Goal: Navigation & Orientation: Find specific page/section

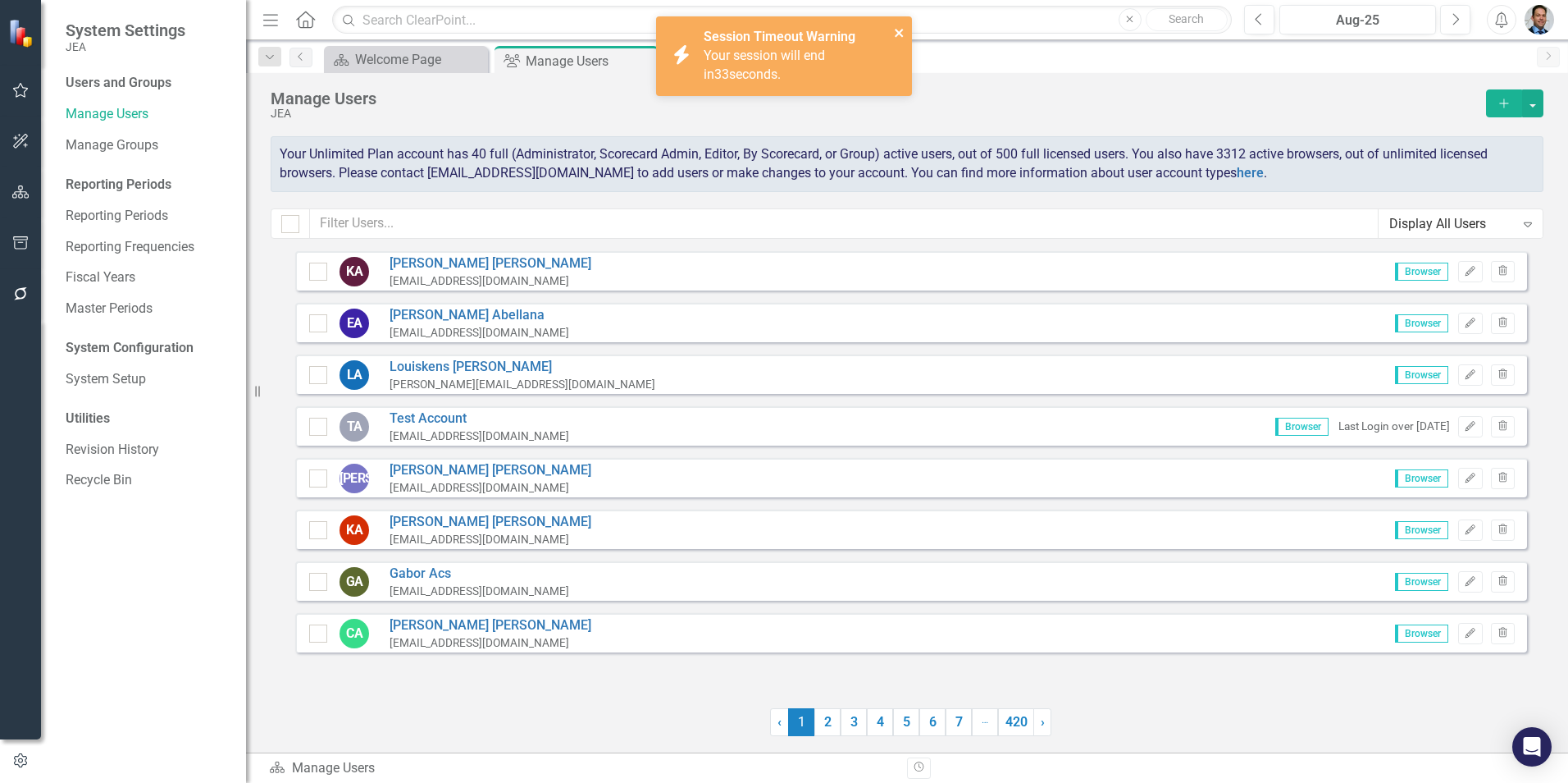
click at [896, 33] on icon "close" at bounding box center [899, 32] width 11 height 13
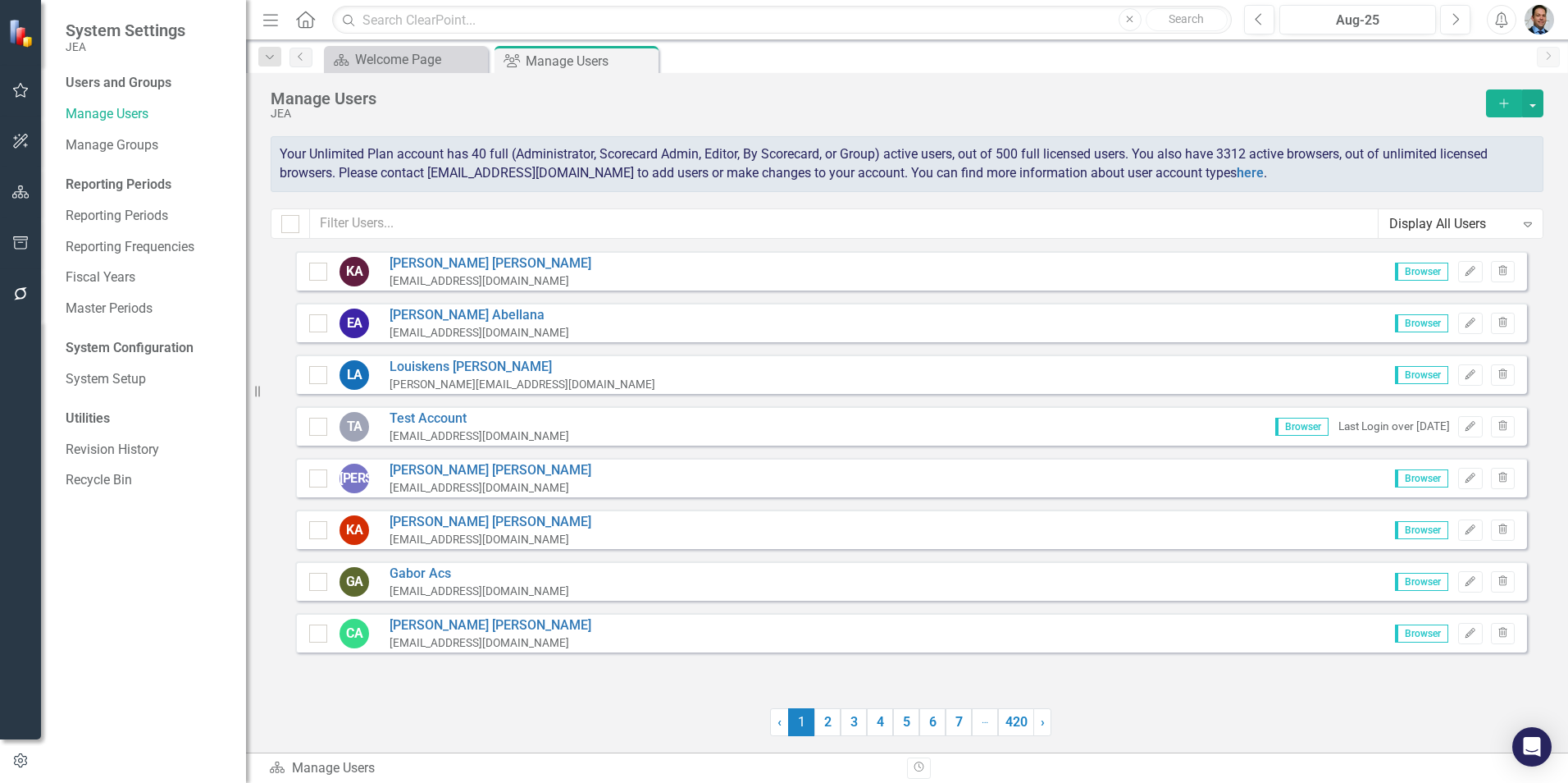
click at [1543, 24] on img "button" at bounding box center [1539, 20] width 30 height 30
click at [1498, 167] on link "Settings System Setup" at bounding box center [1488, 174] width 129 height 30
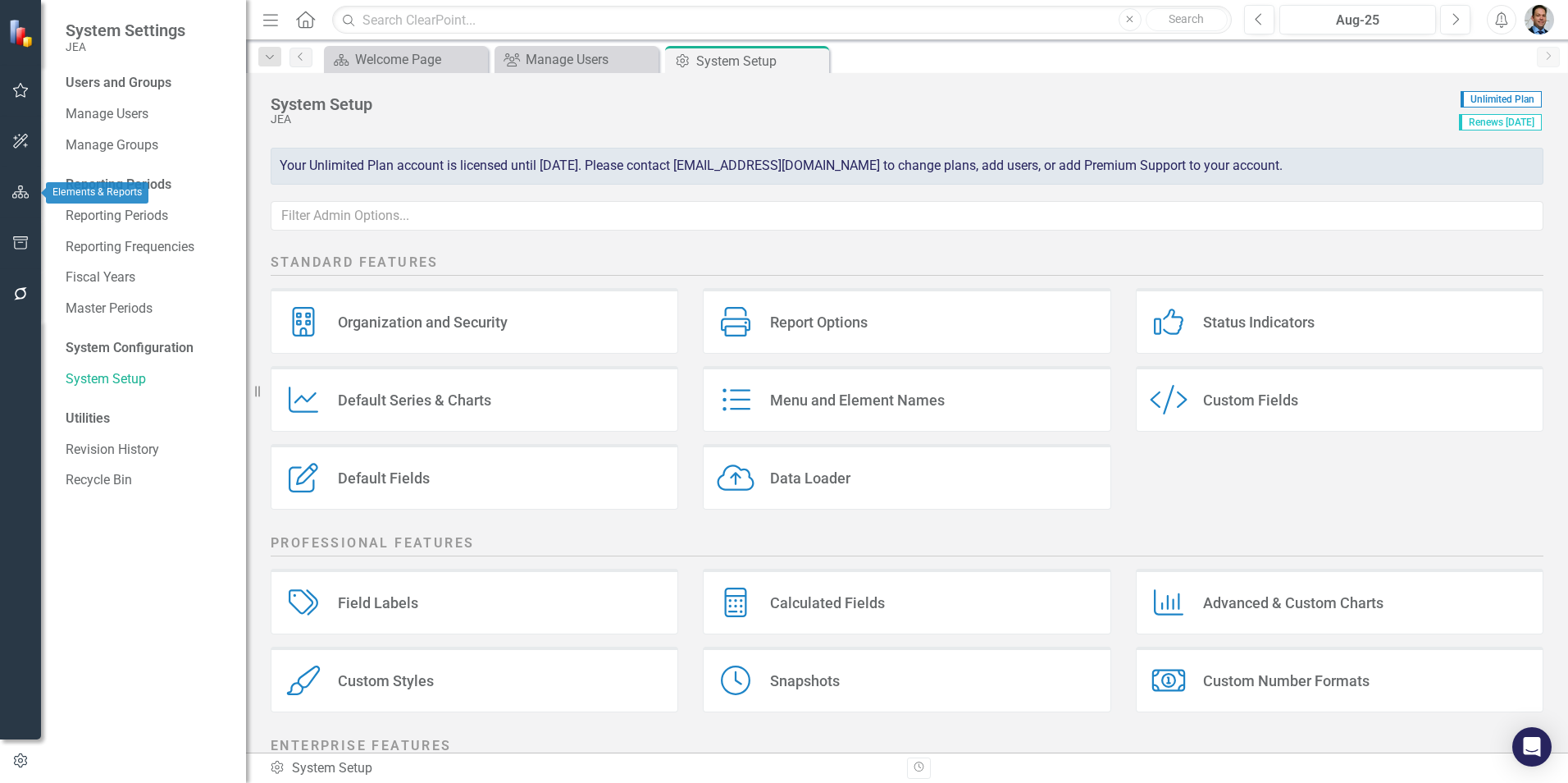
click at [23, 190] on icon "button" at bounding box center [21, 192] width 17 height 13
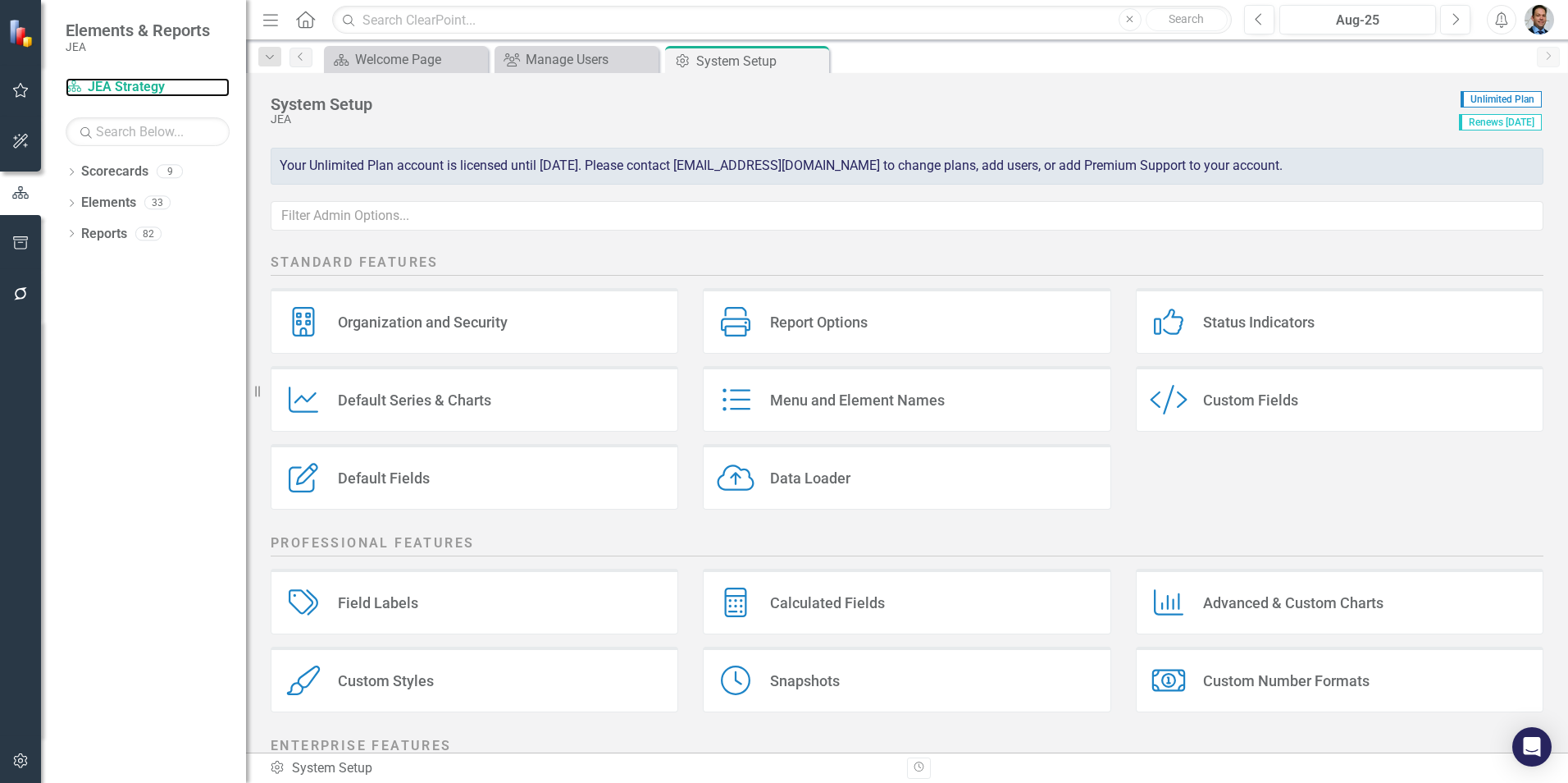
click at [100, 78] on link "Scorecard JEA Strategy" at bounding box center [148, 88] width 164 height 19
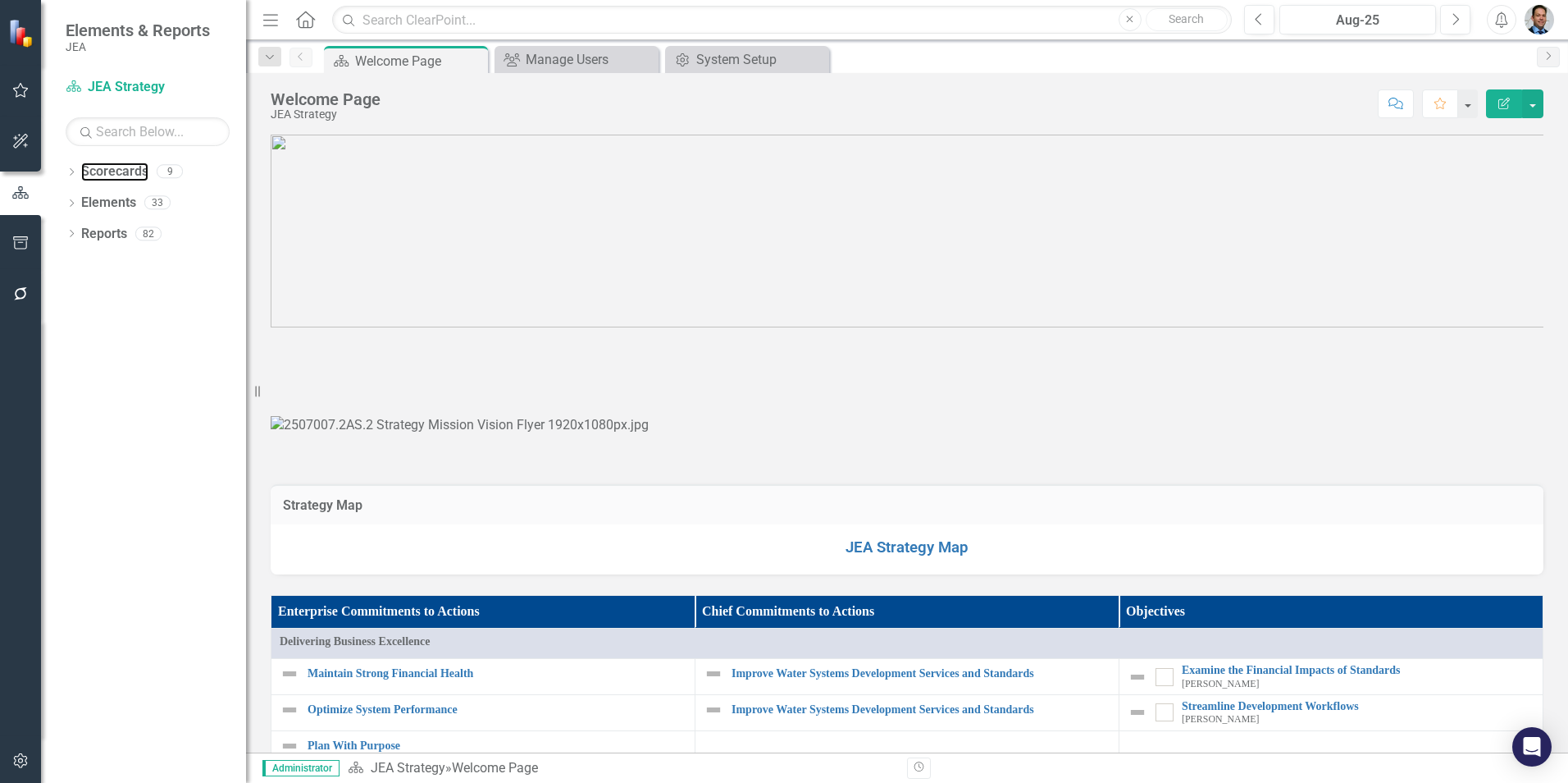
click at [101, 172] on link "Scorecards" at bounding box center [115, 172] width 67 height 19
click at [71, 175] on icon "Dropdown" at bounding box center [71, 174] width 11 height 9
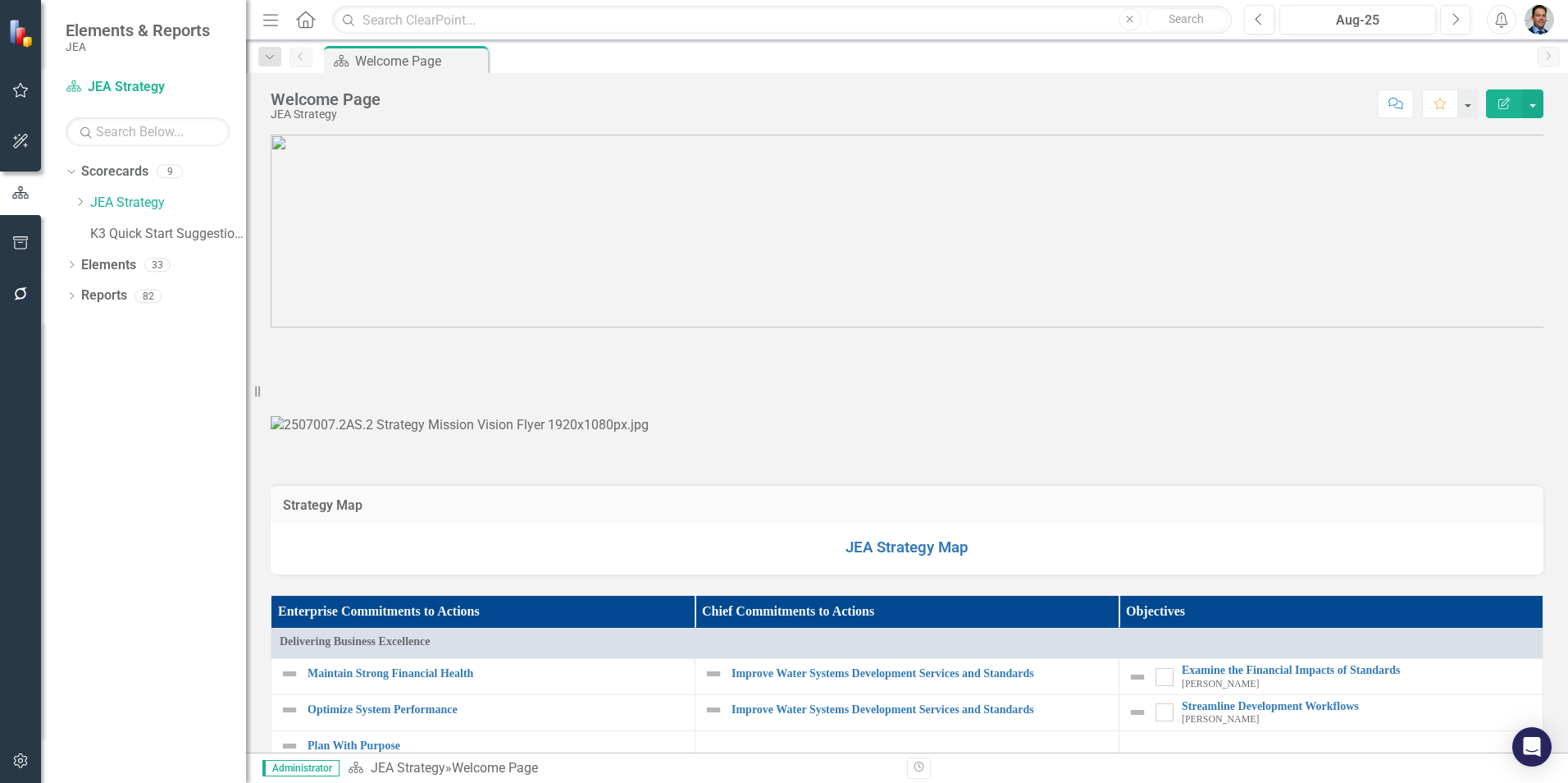
click at [81, 204] on icon at bounding box center [81, 201] width 4 height 8
